Goal: Information Seeking & Learning: Learn about a topic

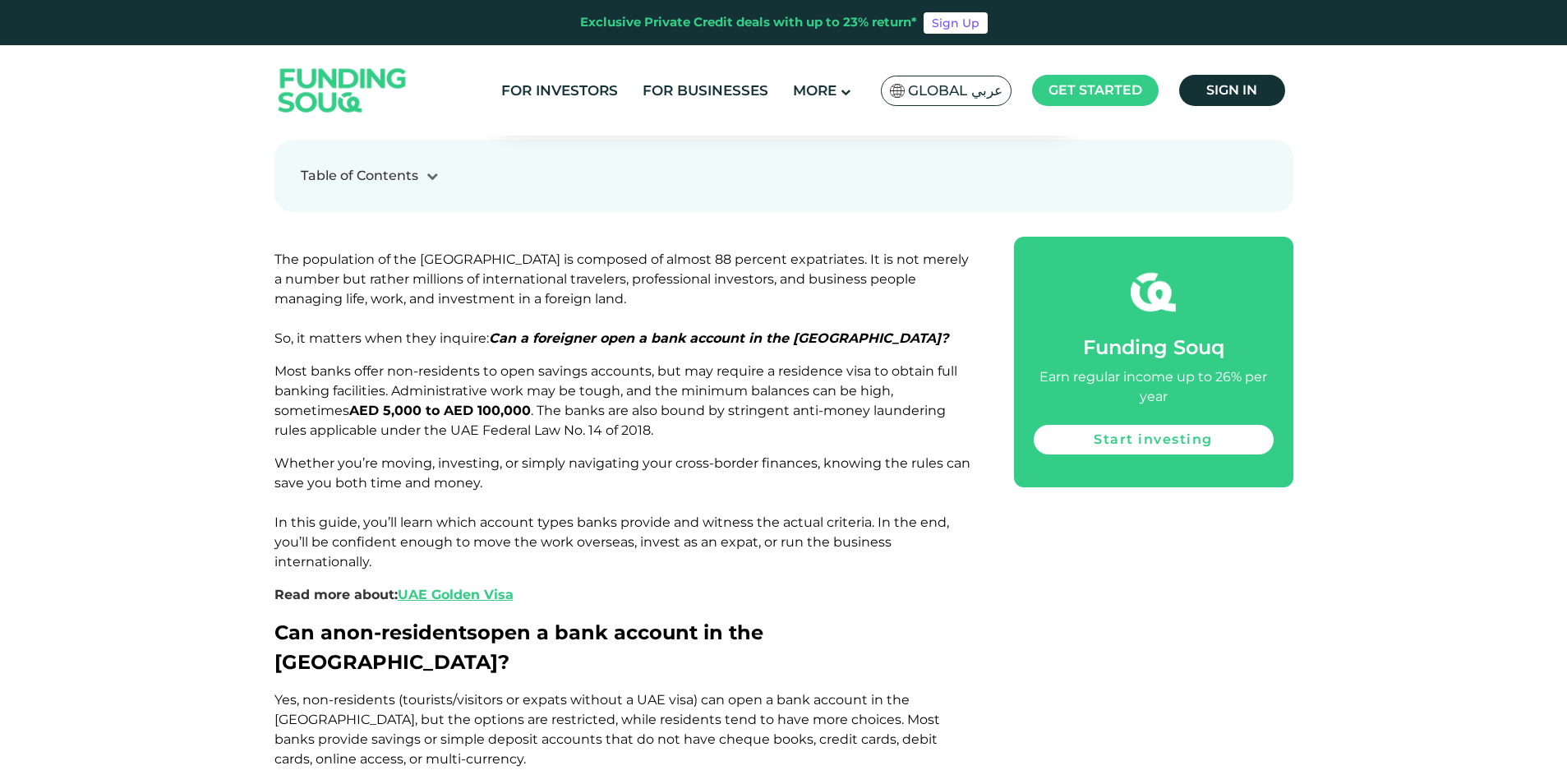
scroll to position [986, 0]
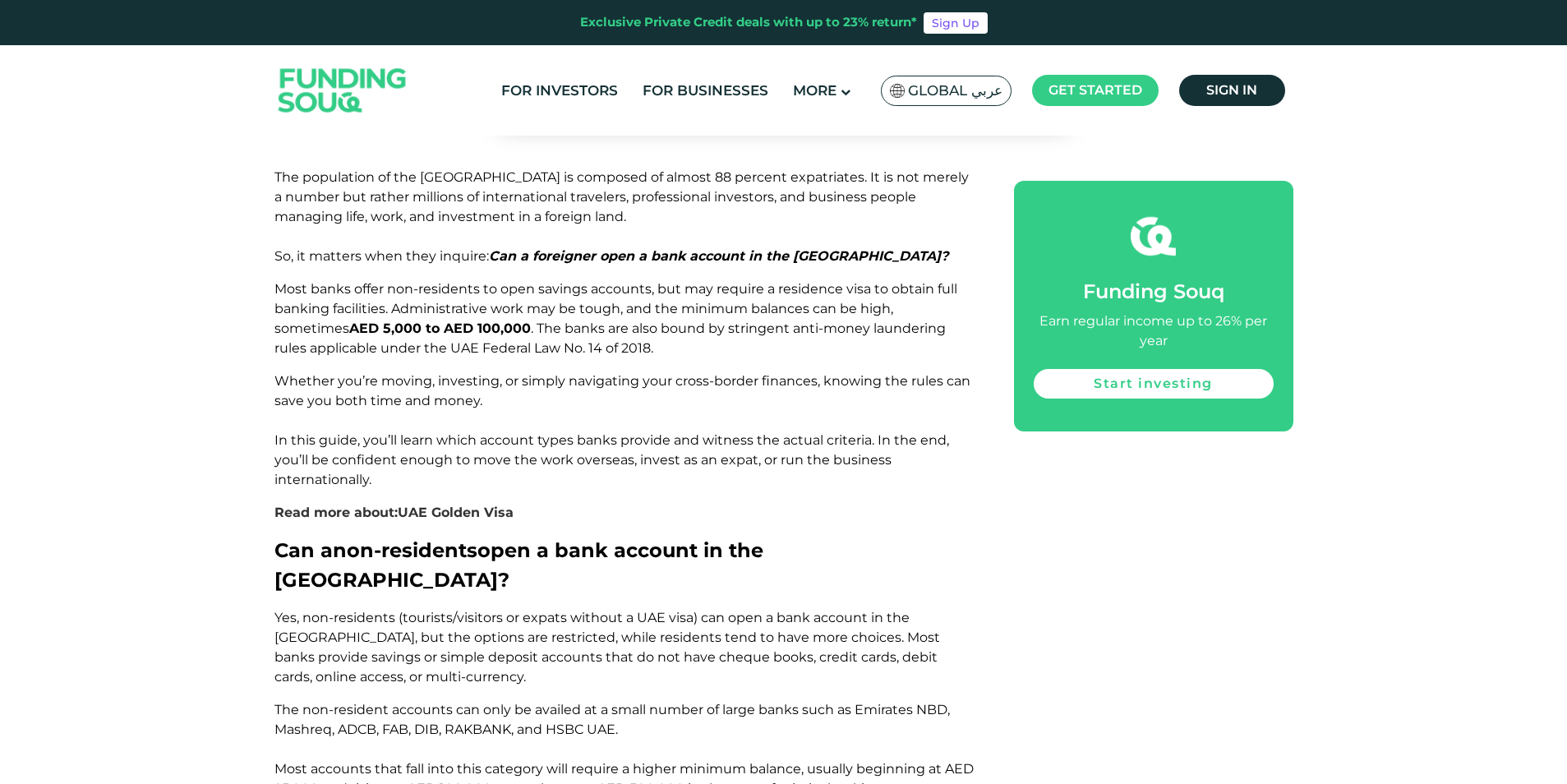
click at [472, 505] on link "UAE Golden Visa" at bounding box center [456, 512] width 116 height 15
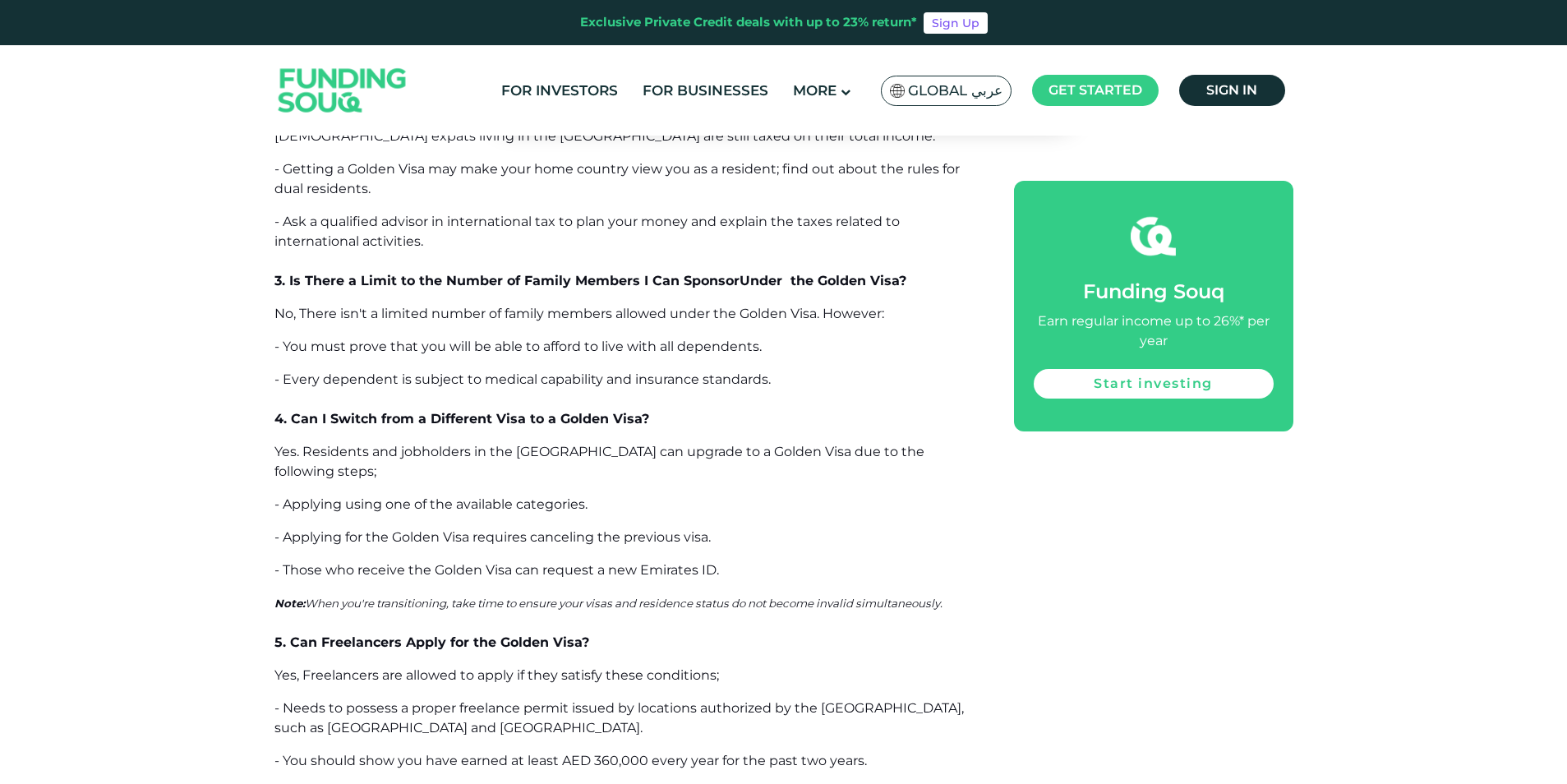
scroll to position [12157, 0]
